Goal: Obtain resource: Download file/media

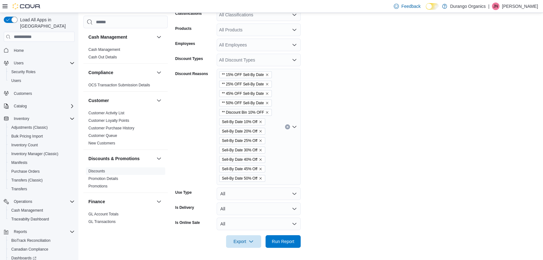
scroll to position [42, 0]
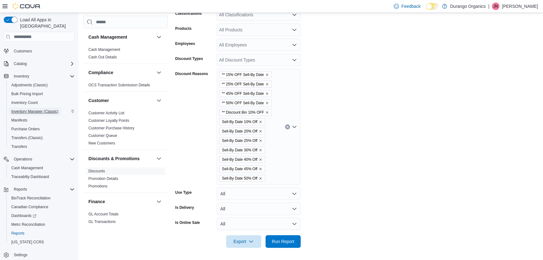
click at [25, 109] on span "Inventory Manager (Classic)" at bounding box center [34, 111] width 47 height 5
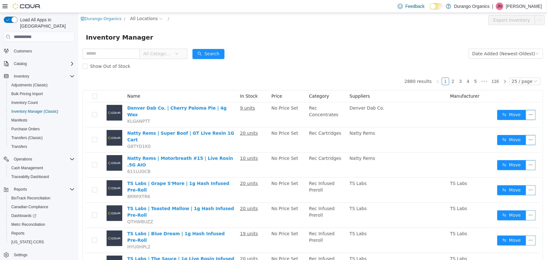
click at [160, 55] on span "All Categories" at bounding box center [157, 53] width 29 height 6
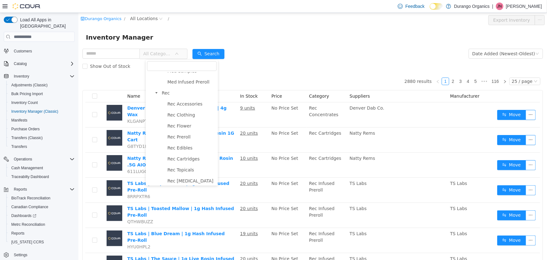
scroll to position [228, 0]
click at [194, 126] on span "Rec Cartridges" at bounding box center [183, 123] width 32 height 5
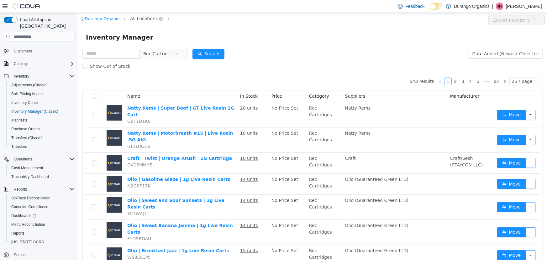
click at [142, 16] on span "All Locations" at bounding box center [144, 18] width 28 height 7
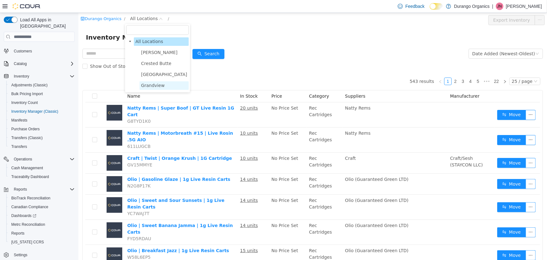
click at [155, 85] on span "Grandview" at bounding box center [153, 85] width 24 height 5
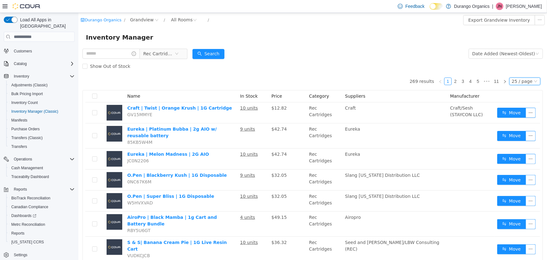
click at [518, 80] on div "25 / page" at bounding box center [522, 81] width 21 height 7
click at [520, 121] on li "50 / page" at bounding box center [522, 122] width 30 height 10
click at [497, 53] on div "Date Added (Newest-Oldest)" at bounding box center [503, 53] width 63 height 9
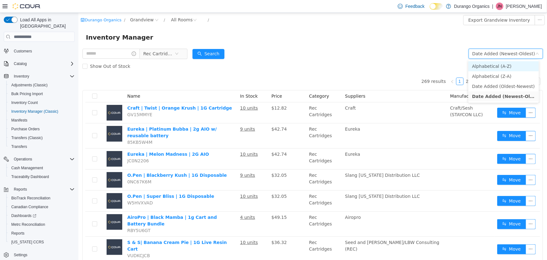
click at [495, 65] on li "Alphabetical (A-Z)" at bounding box center [503, 66] width 71 height 10
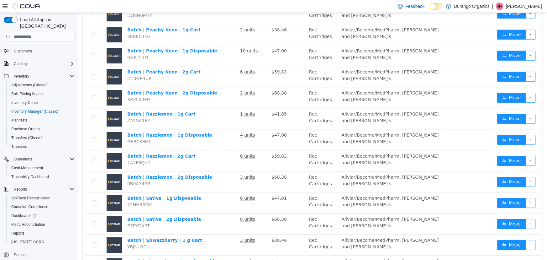
scroll to position [909, 0]
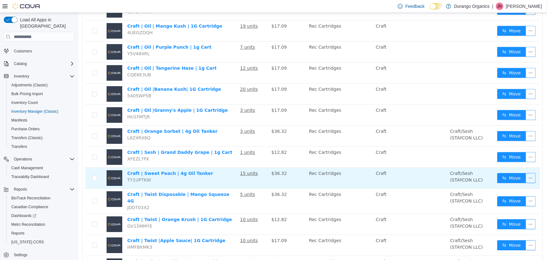
scroll to position [909, 0]
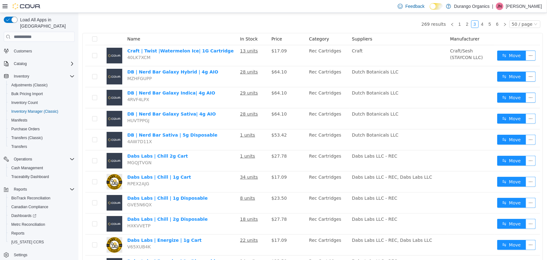
scroll to position [55, 0]
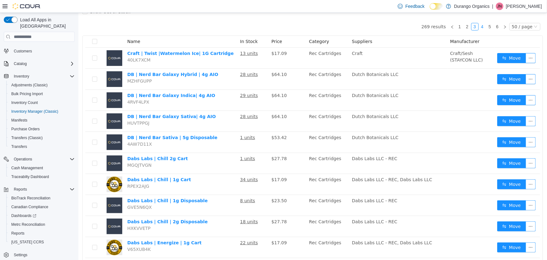
click at [481, 27] on link "4" at bounding box center [482, 26] width 7 height 7
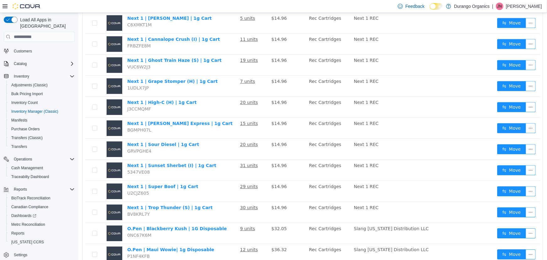
scroll to position [917, 0]
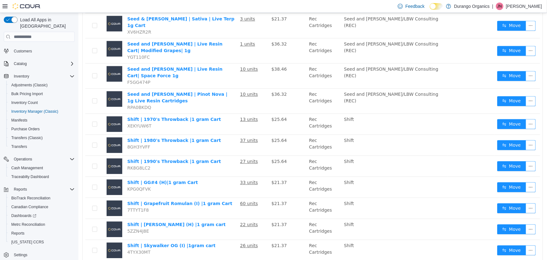
scroll to position [913, 0]
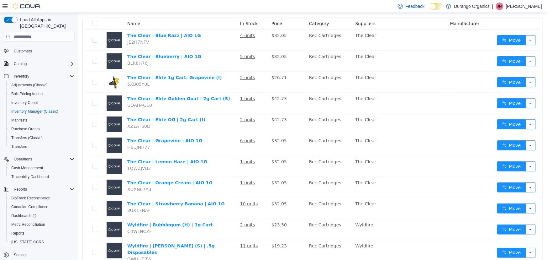
scroll to position [3, 0]
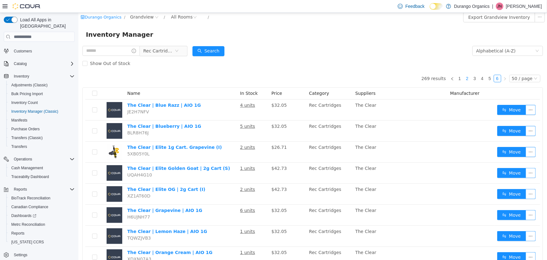
click at [465, 81] on link "2" at bounding box center [467, 78] width 7 height 7
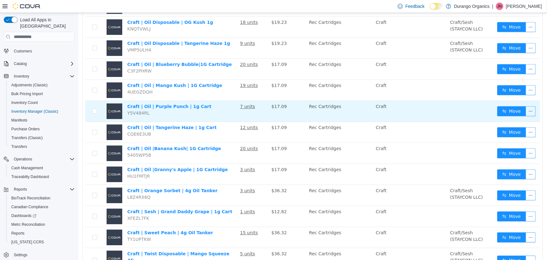
scroll to position [909, 0]
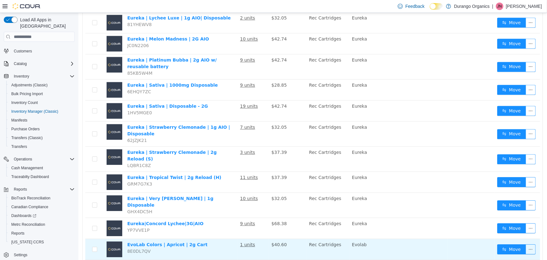
scroll to position [909, 0]
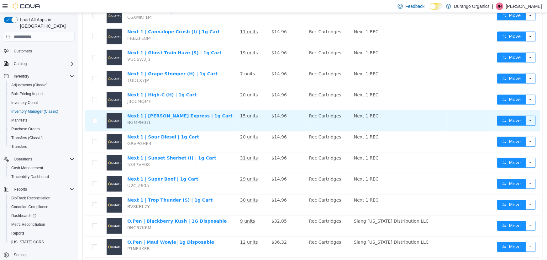
scroll to position [917, 0]
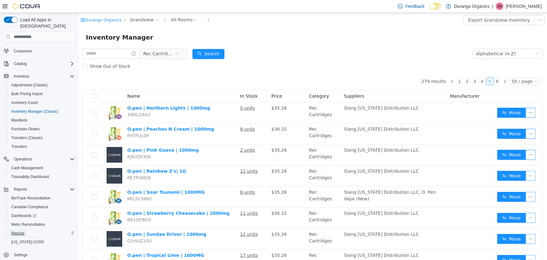
click at [18, 230] on span "Reports" at bounding box center [17, 232] width 13 height 5
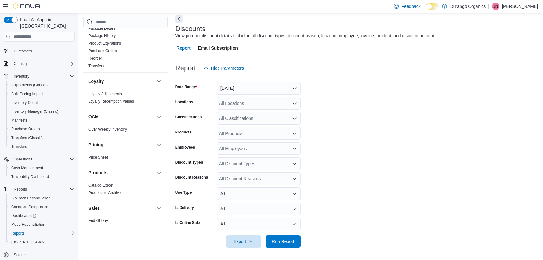
scroll to position [152, 0]
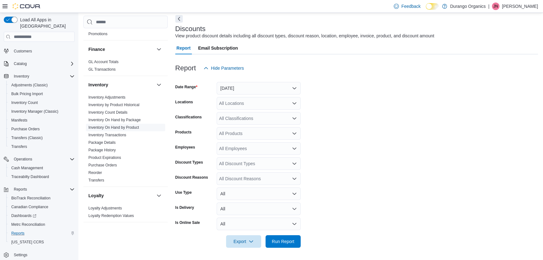
click at [126, 126] on link "Inventory On Hand by Product" at bounding box center [113, 127] width 50 height 4
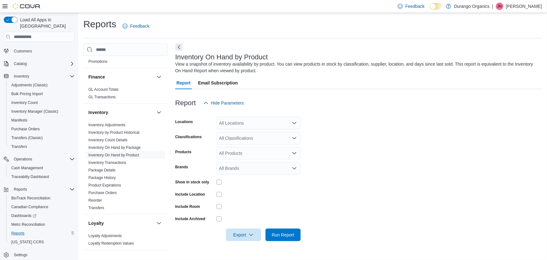
click at [251, 122] on div "All Locations" at bounding box center [259, 123] width 84 height 13
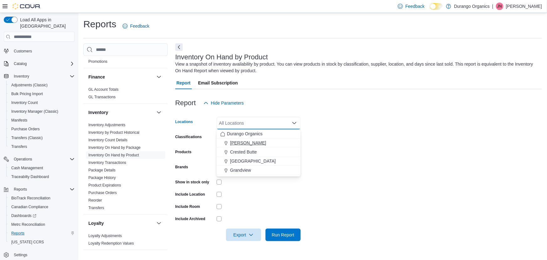
click at [239, 140] on span "[PERSON_NAME]" at bounding box center [248, 142] width 36 height 6
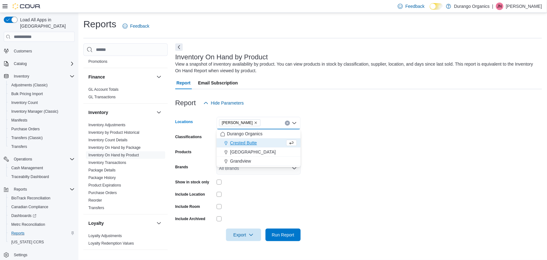
click at [358, 172] on form "Locations [PERSON_NAME] Combo box. Selected. [GEOGRAPHIC_DATA]. Press Backspace…" at bounding box center [358, 175] width 367 height 132
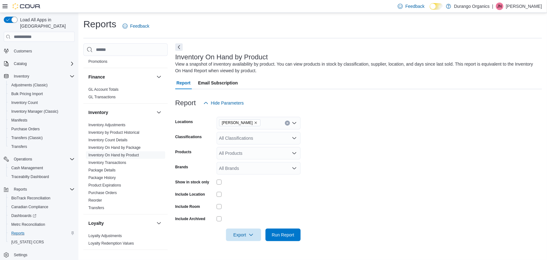
click at [242, 142] on div "All Classifications" at bounding box center [259, 138] width 84 height 13
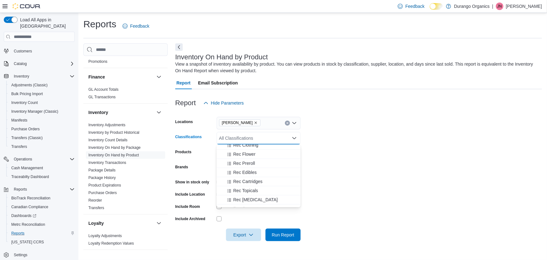
scroll to position [171, 0]
click at [254, 177] on span "Rec Cartridges" at bounding box center [247, 178] width 29 height 6
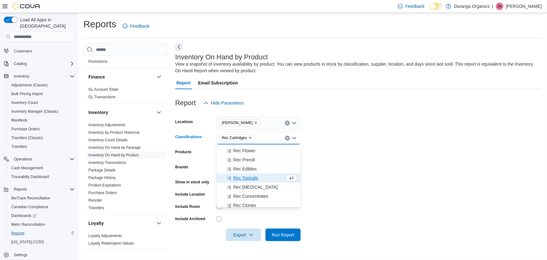
click at [386, 182] on form "Locations [PERSON_NAME] Classifications Rec Cartridges Combo box. Selected. Rec…" at bounding box center [358, 175] width 367 height 132
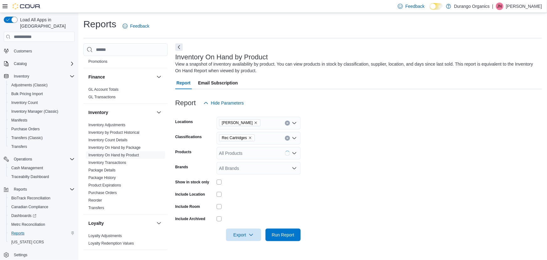
click at [267, 169] on div "All Brands" at bounding box center [259, 168] width 84 height 13
type input "*"
click at [365, 187] on form "Locations [PERSON_NAME] Classifications Rec Cartridges Products All Products Br…" at bounding box center [358, 175] width 367 height 132
click at [235, 235] on span "Export" at bounding box center [244, 234] width 28 height 13
click at [241, 197] on span "Export to Excel" at bounding box center [244, 196] width 28 height 5
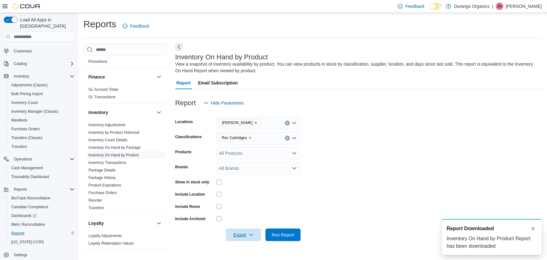
scroll to position [0, 0]
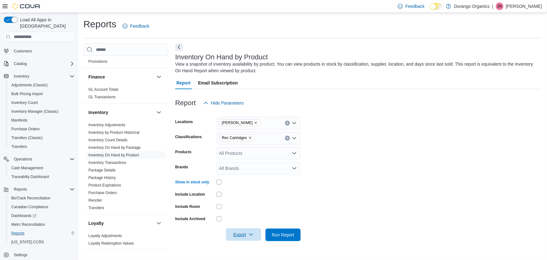
click at [246, 235] on span "Export" at bounding box center [244, 234] width 28 height 13
click at [243, 197] on span "Export to Excel" at bounding box center [244, 196] width 28 height 5
click at [255, 122] on icon "Remove Cortez from selection in this group" at bounding box center [256, 123] width 3 height 3
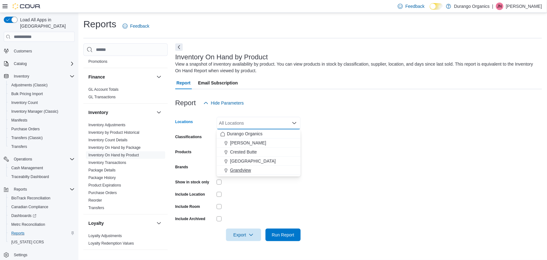
click at [252, 170] on div "Grandview" at bounding box center [258, 170] width 76 height 6
click at [356, 177] on form "Locations [GEOGRAPHIC_DATA] Combo box. Selected. [GEOGRAPHIC_DATA]. Press Backs…" at bounding box center [358, 175] width 367 height 132
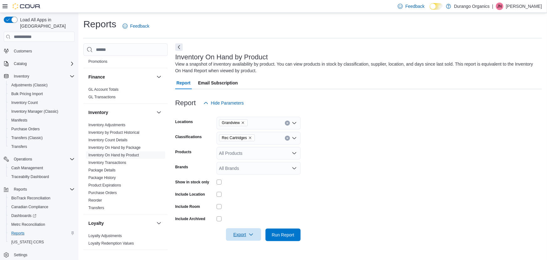
click at [244, 234] on span "Export" at bounding box center [244, 234] width 28 height 13
click at [242, 199] on span "Export to Excel" at bounding box center [244, 196] width 28 height 5
